Goal: Navigation & Orientation: Find specific page/section

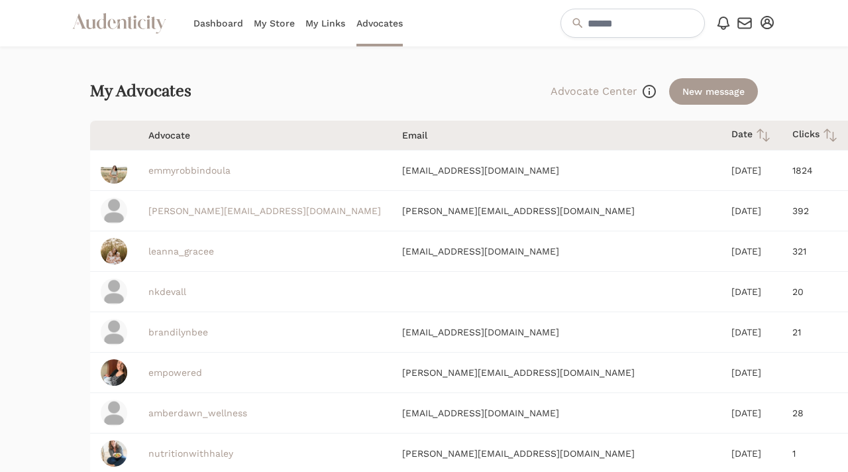
click at [272, 22] on link "My Store" at bounding box center [274, 23] width 41 height 46
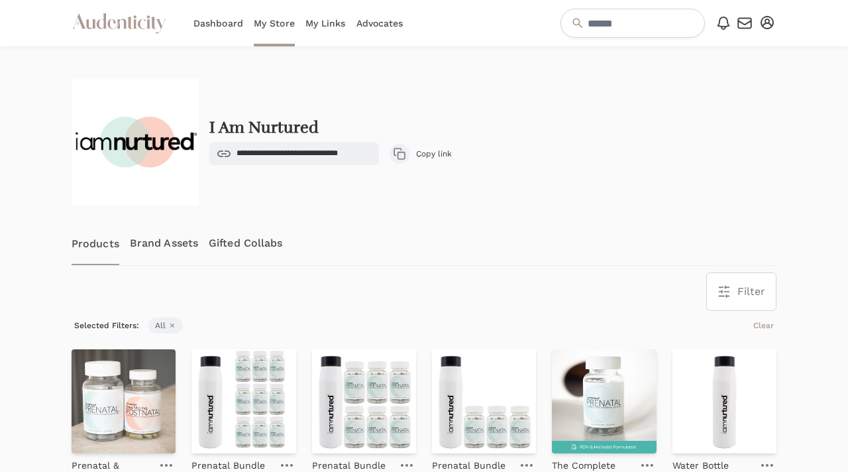
click at [236, 23] on link "Dashboard" at bounding box center [218, 23] width 50 height 46
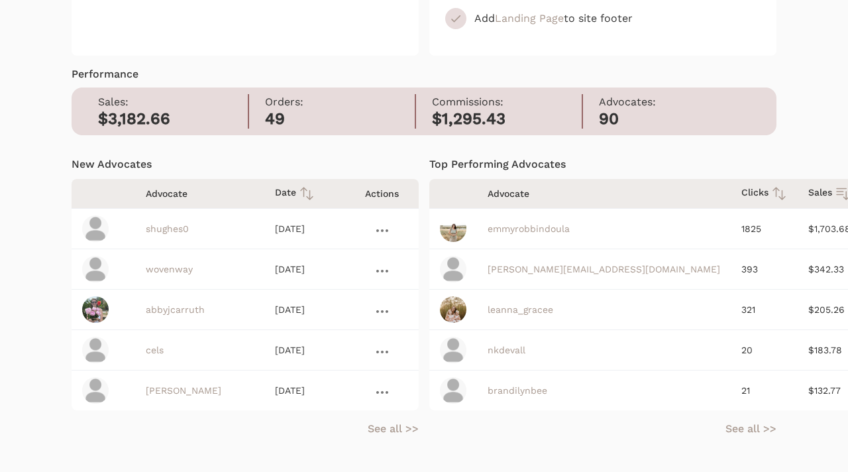
scroll to position [278, 0]
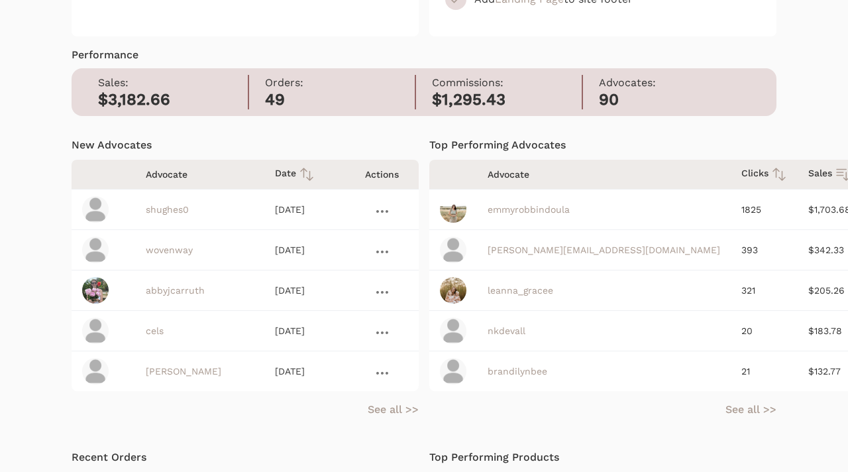
click at [167, 209] on link "shughes0" at bounding box center [167, 209] width 43 height 11
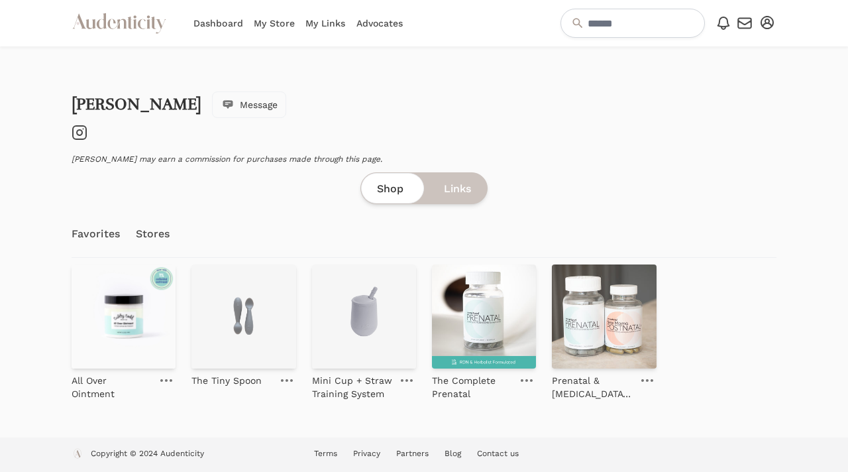
click at [81, 134] on icon at bounding box center [79, 132] width 5 height 5
